Goal: Check status: Check status

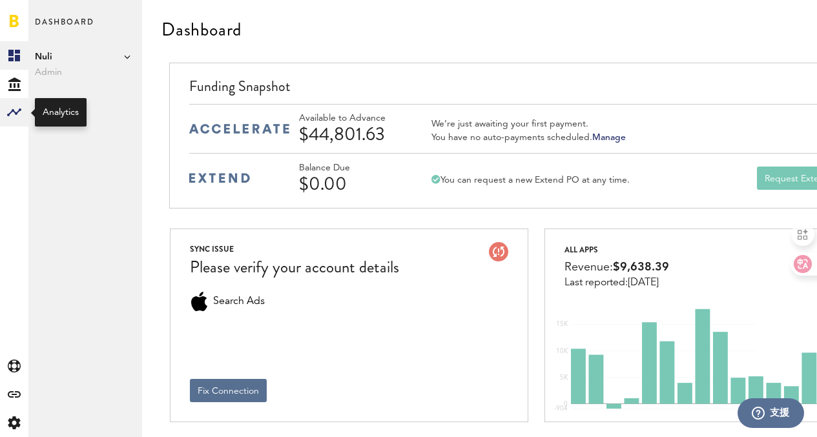
click at [20, 118] on rect at bounding box center [13, 112] width 15 height 15
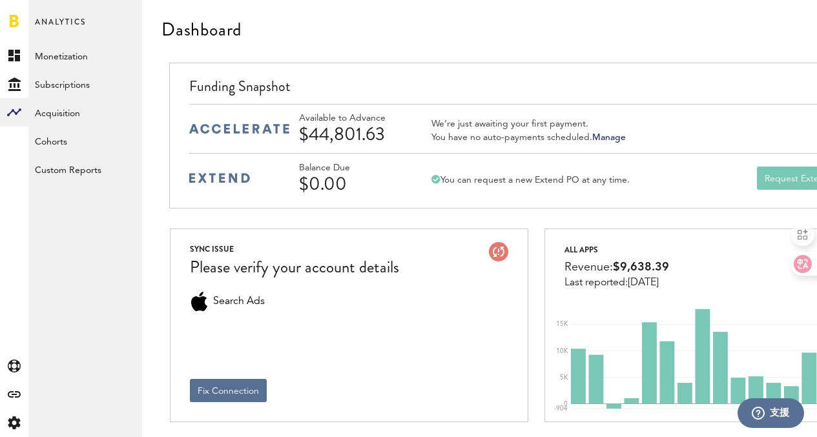
click at [0, 0] on link "Monetization" at bounding box center [0, 0] width 0 height 0
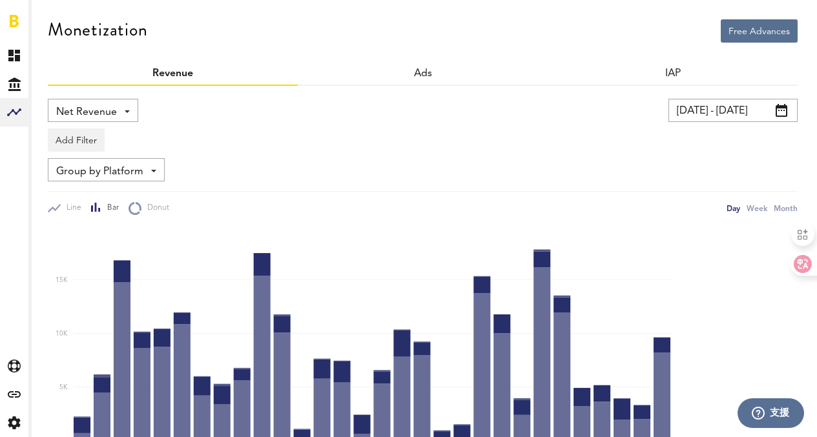
click at [784, 110] on span at bounding box center [781, 110] width 12 height 13
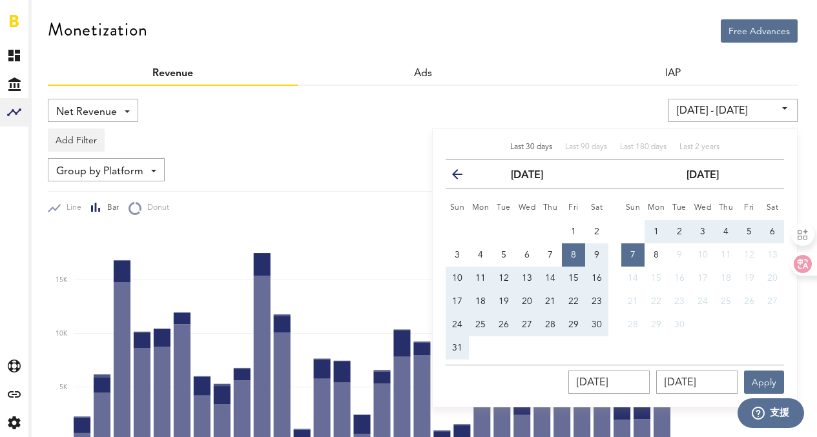
click at [654, 228] on span "1" at bounding box center [655, 231] width 5 height 9
type input "[DATE] - [DATE]"
type input "[DATE]"
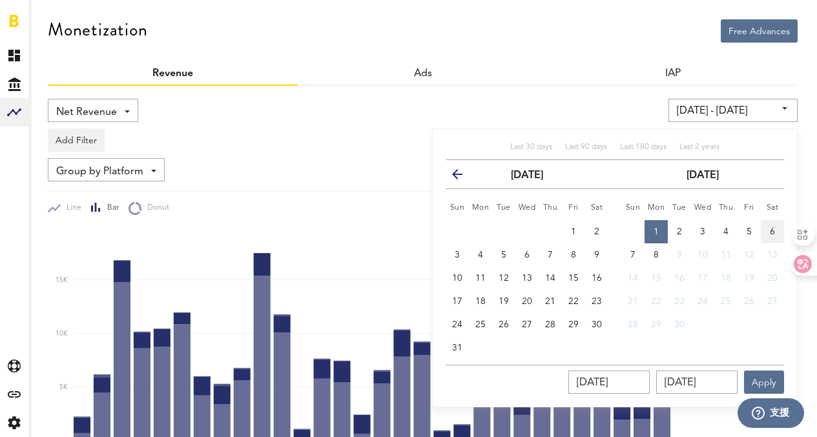
click at [774, 230] on span "6" at bounding box center [772, 231] width 5 height 9
type input "[DATE] - [DATE]"
type input "[DATE]"
click at [764, 376] on button "Apply" at bounding box center [764, 382] width 40 height 23
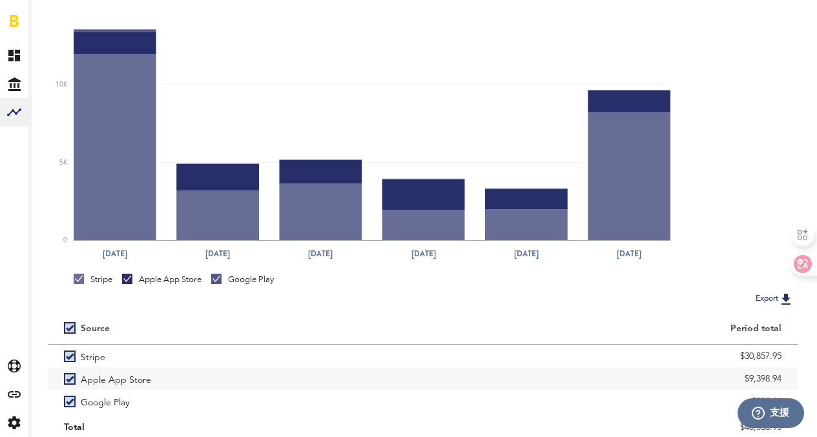
scroll to position [267, 0]
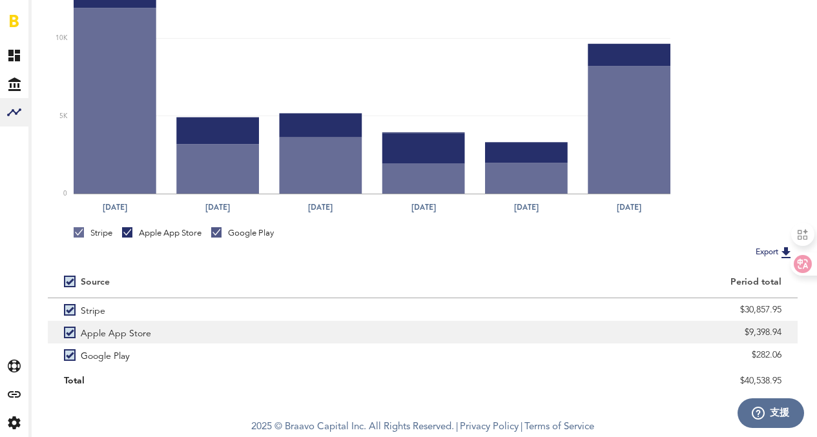
drag, startPoint x: 749, startPoint y: 331, endPoint x: 791, endPoint y: 334, distance: 42.1
click at [791, 334] on div "$9,398.94" at bounding box center [610, 332] width 375 height 23
copy div "9,398.94"
drag, startPoint x: 755, startPoint y: 353, endPoint x: 799, endPoint y: 356, distance: 44.6
click at [799, 356] on div "Free Advances Monetization Revenue Ads IAP Net Revenue Net Revenue Gross Revenu…" at bounding box center [422, 72] width 788 height 678
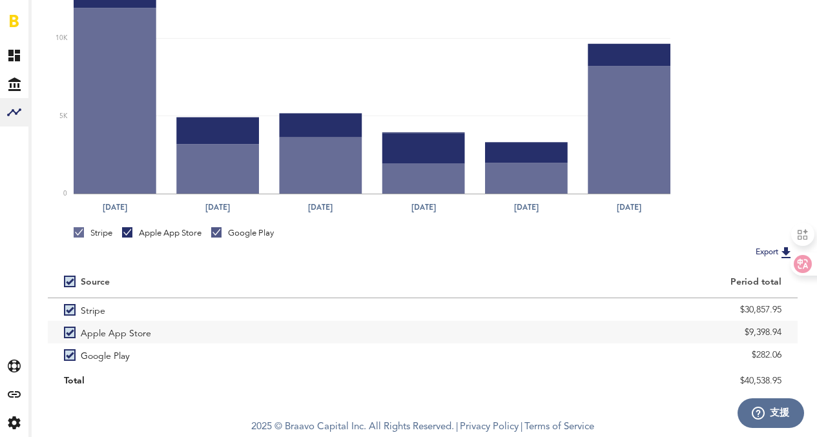
copy div "282.06"
